Goal: Check status: Check status

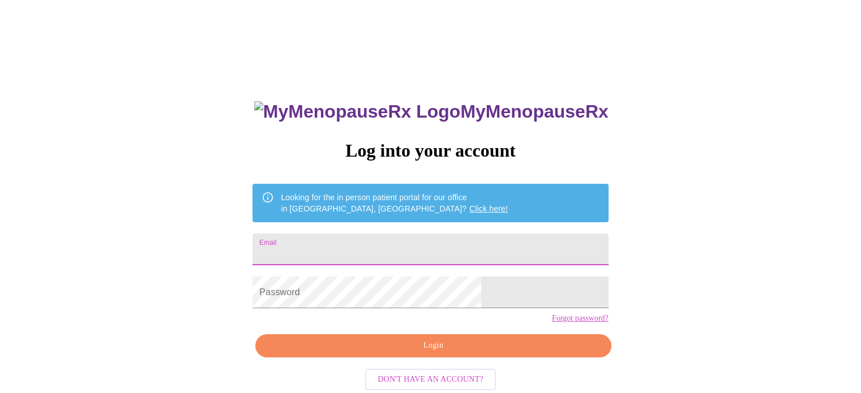
click at [359, 243] on input "Email" at bounding box center [429, 250] width 355 height 32
type input "hester.roodt@gmail.com"
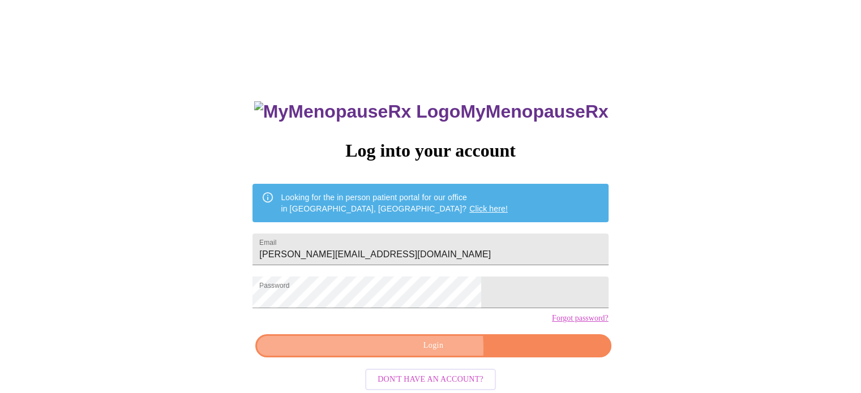
click at [396, 353] on span "Login" at bounding box center [432, 346] width 329 height 14
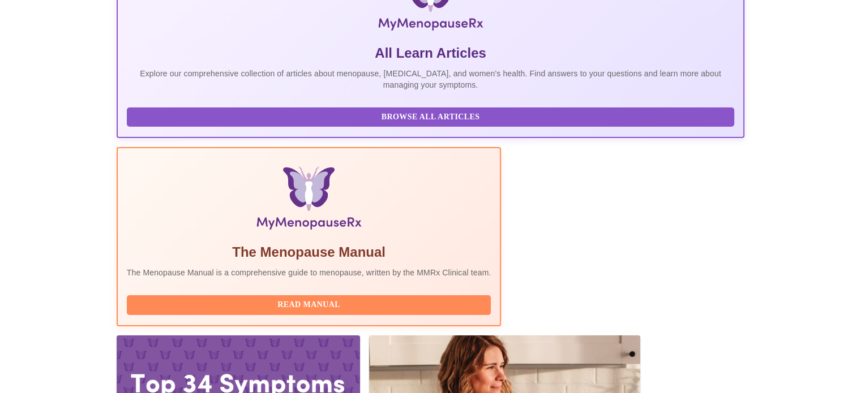
scroll to position [224, 0]
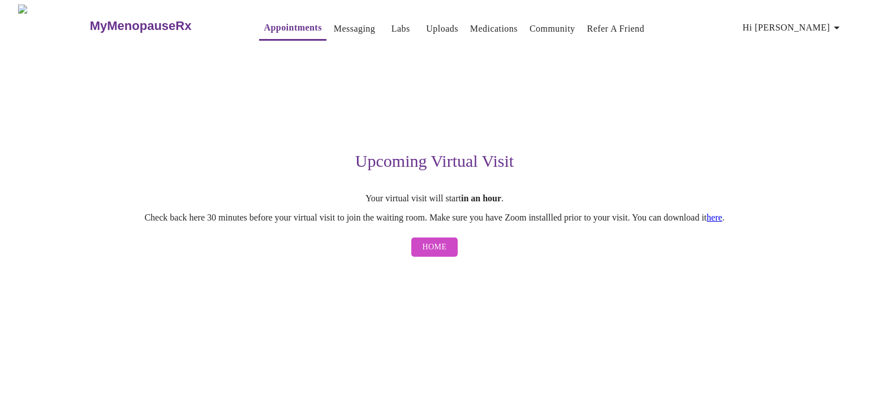
click at [723, 219] on link "here" at bounding box center [715, 218] width 16 height 10
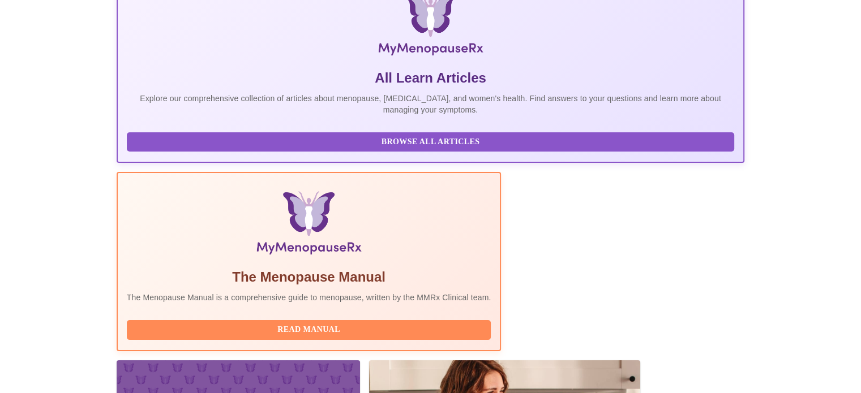
scroll to position [224, 0]
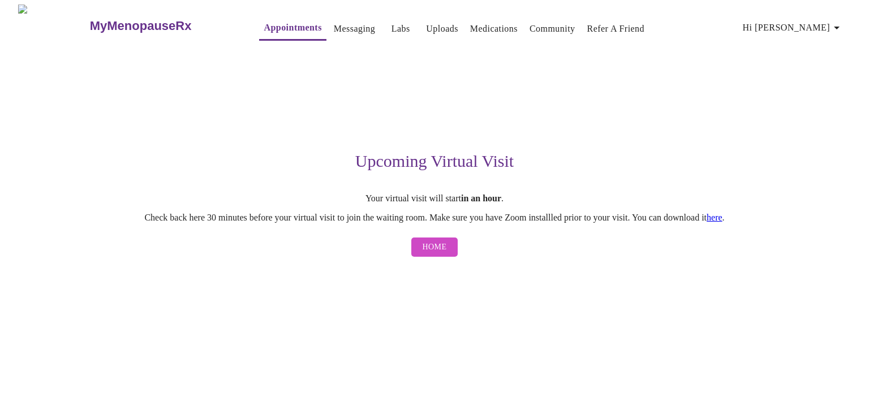
click at [439, 246] on span "Home" at bounding box center [435, 248] width 24 height 14
